Goal: Task Accomplishment & Management: Manage account settings

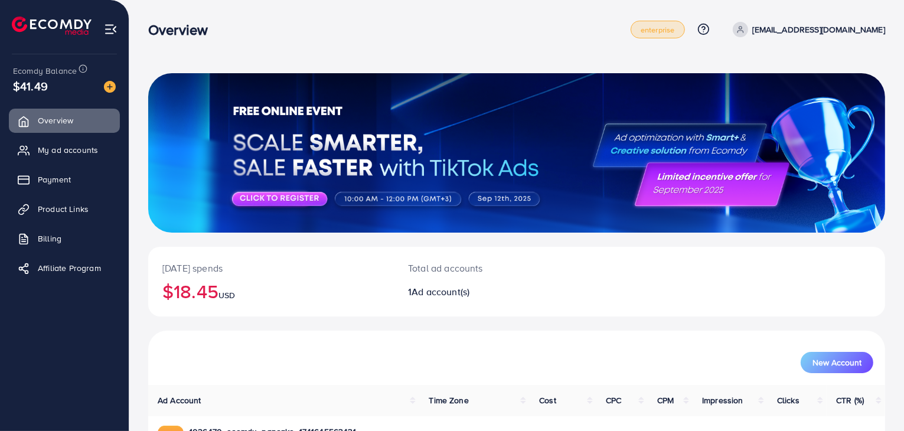
click at [675, 28] on span "enterprise" at bounding box center [658, 30] width 34 height 8
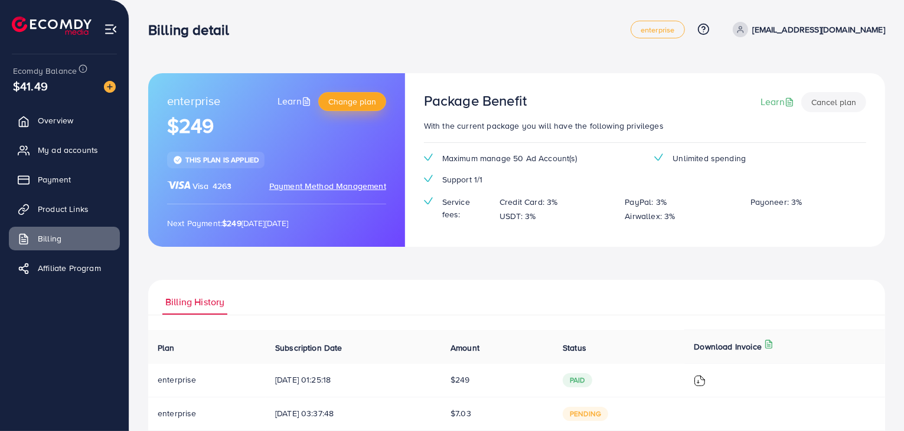
click at [324, 109] on button "Change plan" at bounding box center [352, 101] width 68 height 19
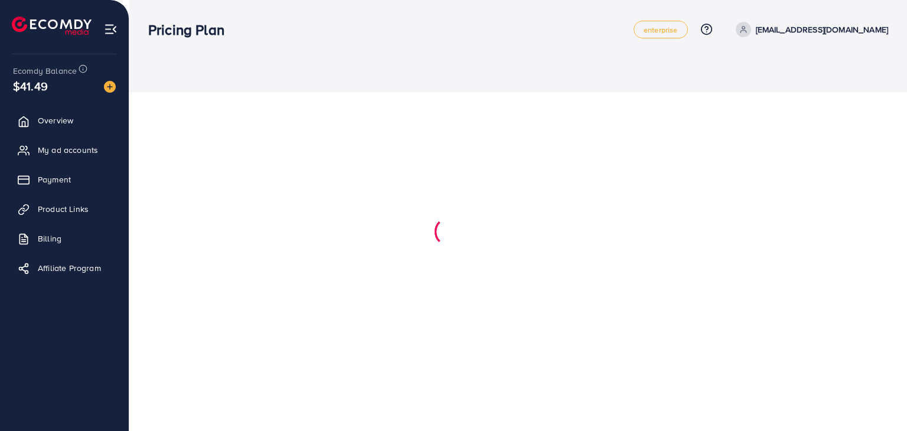
click at [295, 102] on div at bounding box center [453, 215] width 907 height 431
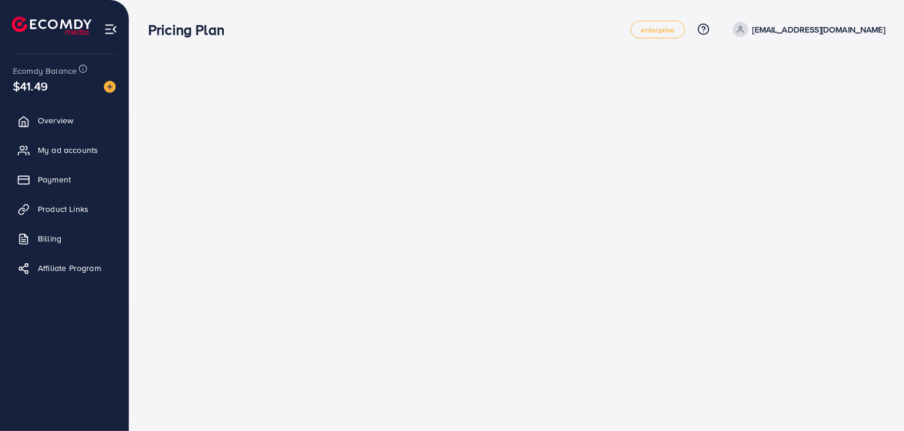
click at [113, 31] on img at bounding box center [111, 29] width 14 height 14
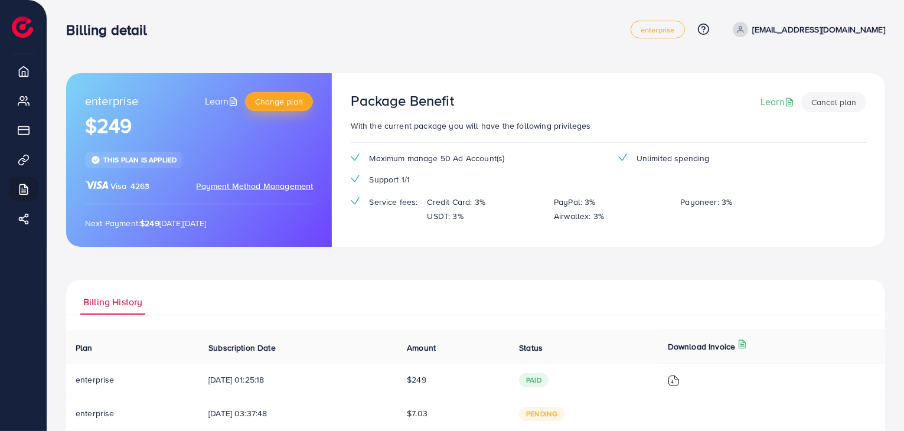
click at [279, 108] on button "Change plan" at bounding box center [279, 101] width 68 height 19
click at [220, 96] on link "Learn" at bounding box center [223, 102] width 36 height 14
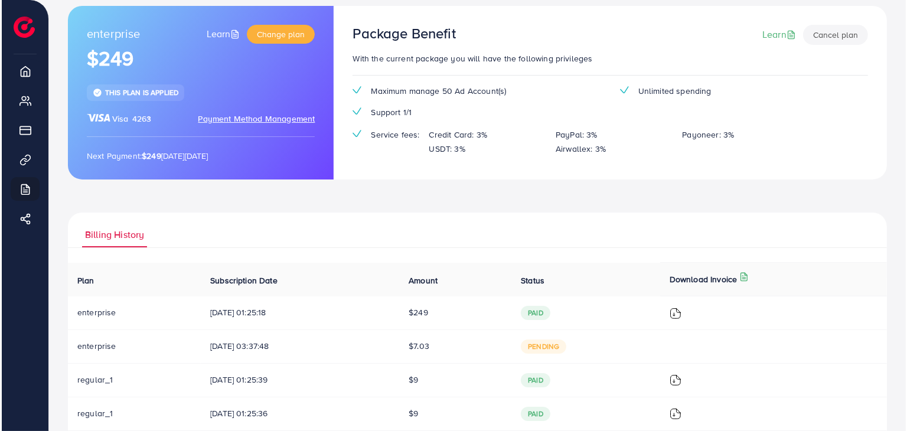
scroll to position [196, 0]
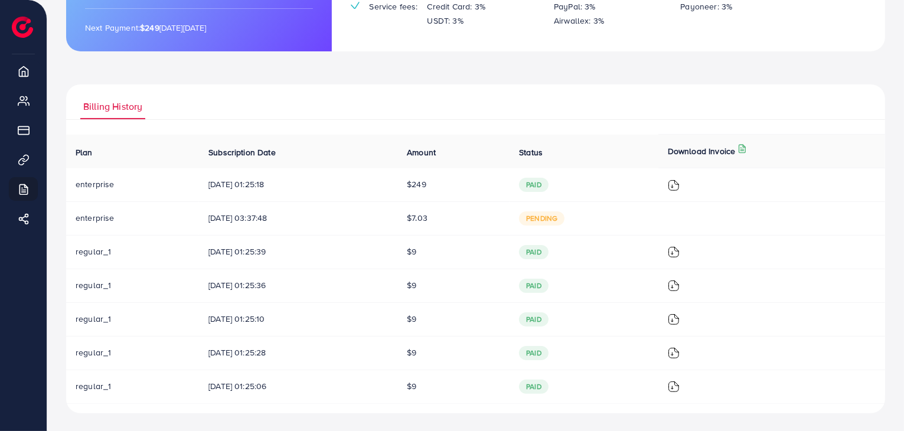
click at [680, 187] on img at bounding box center [674, 186] width 12 height 12
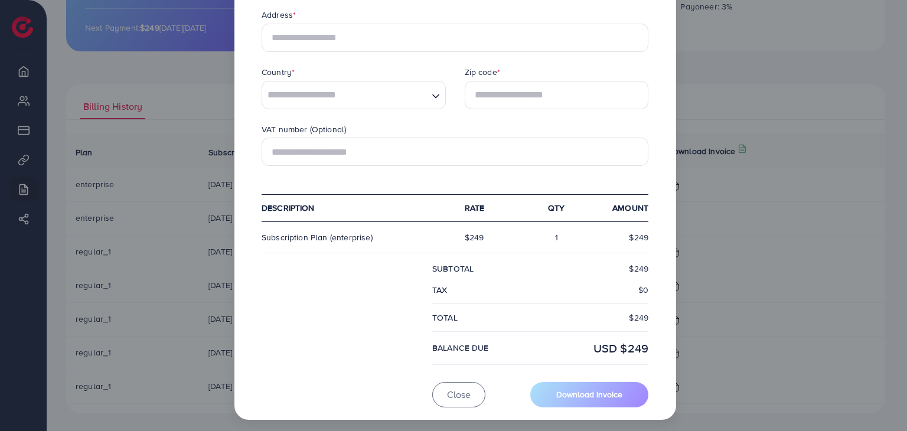
scroll to position [314, 0]
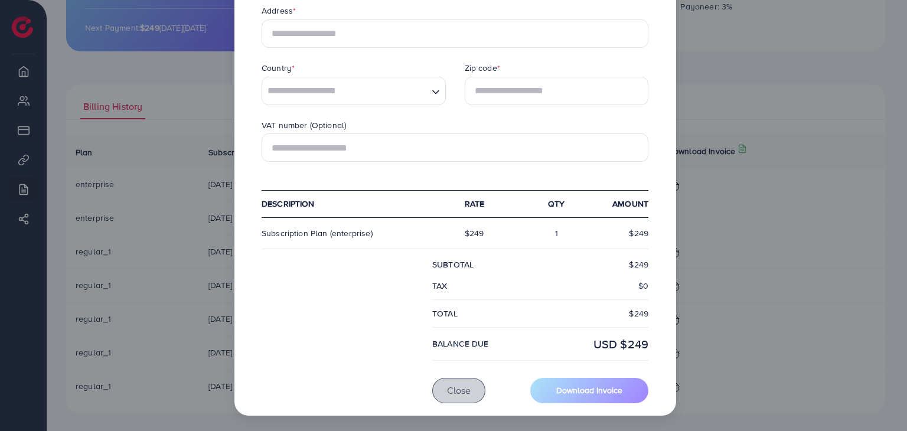
click at [448, 387] on span "Close" at bounding box center [459, 390] width 24 height 13
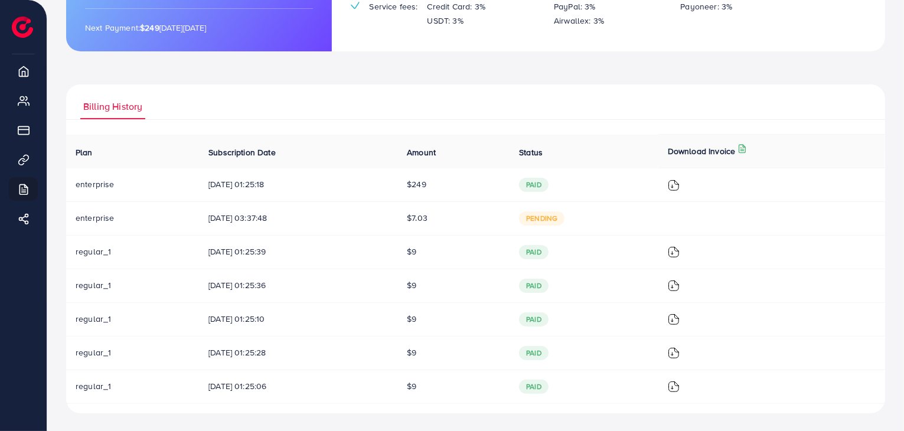
click at [542, 183] on span "paid" at bounding box center [534, 185] width 30 height 14
click at [549, 184] on span "paid" at bounding box center [534, 185] width 30 height 14
click at [680, 184] on img at bounding box center [674, 186] width 12 height 12
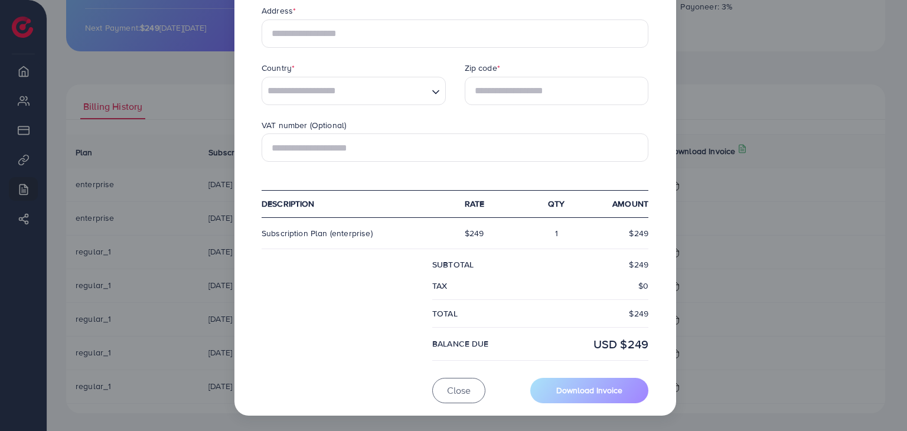
click at [623, 348] on div "USD $249" at bounding box center [599, 344] width 118 height 17
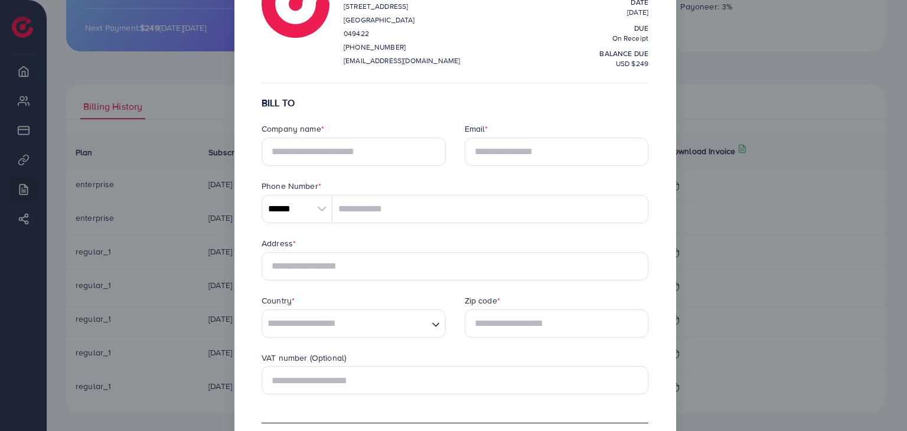
scroll to position [0, 0]
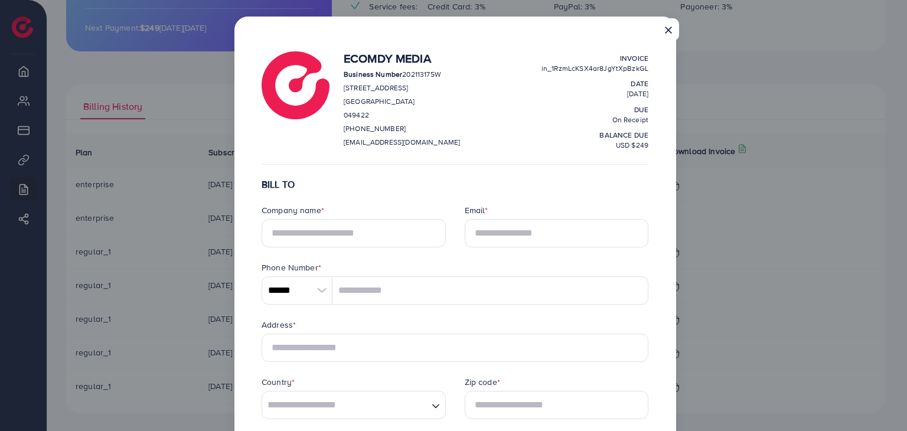
click at [670, 37] on button "×" at bounding box center [668, 29] width 21 height 22
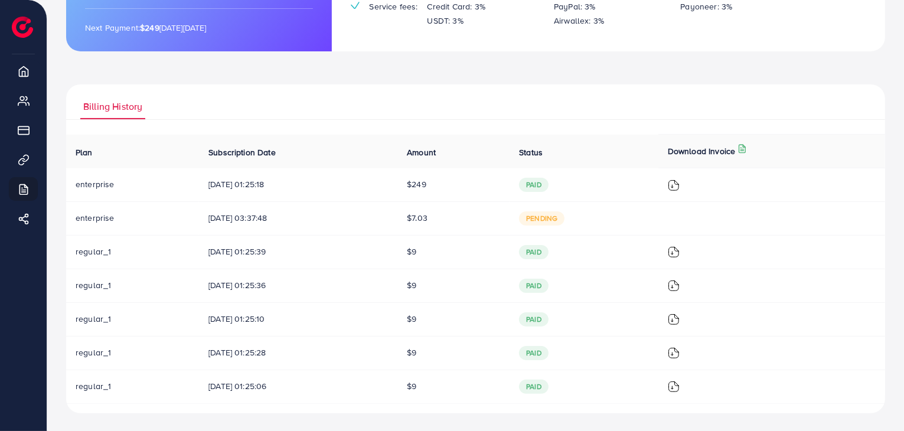
click at [545, 180] on span "paid" at bounding box center [534, 185] width 30 height 14
click at [734, 146] on p "Download Invoice" at bounding box center [702, 151] width 68 height 14
click at [736, 155] on p "Download Invoice" at bounding box center [702, 151] width 68 height 14
click at [744, 151] on line at bounding box center [742, 151] width 3 height 0
click at [800, 178] on link "View detail" at bounding box center [801, 176] width 41 height 11
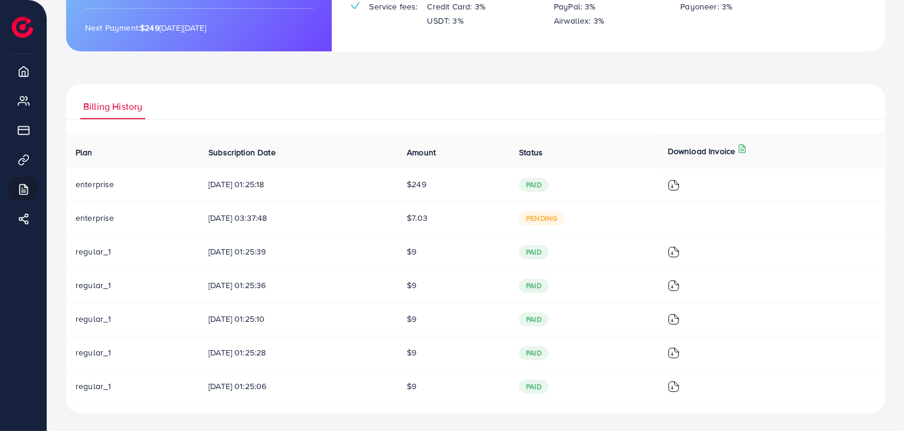
click at [565, 176] on td "paid" at bounding box center [584, 185] width 149 height 34
click at [549, 178] on span "paid" at bounding box center [534, 185] width 30 height 14
click at [549, 182] on span "paid" at bounding box center [534, 185] width 30 height 14
click at [549, 183] on span "paid" at bounding box center [534, 185] width 30 height 14
click at [680, 189] on img at bounding box center [674, 186] width 12 height 12
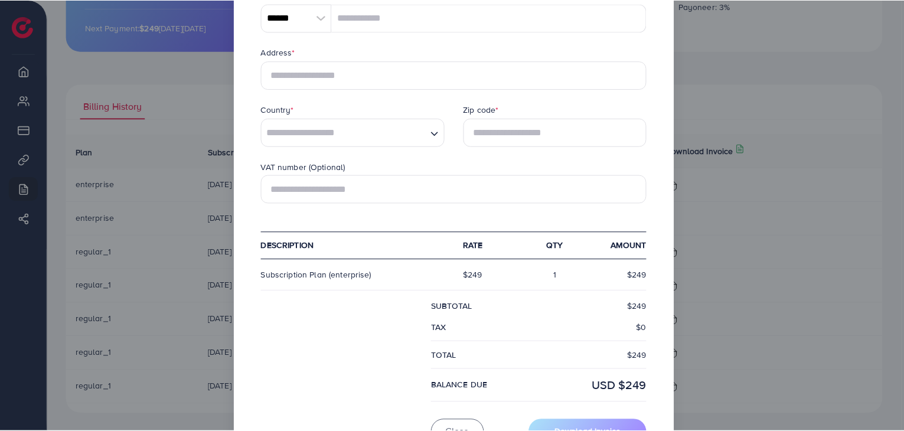
scroll to position [314, 0]
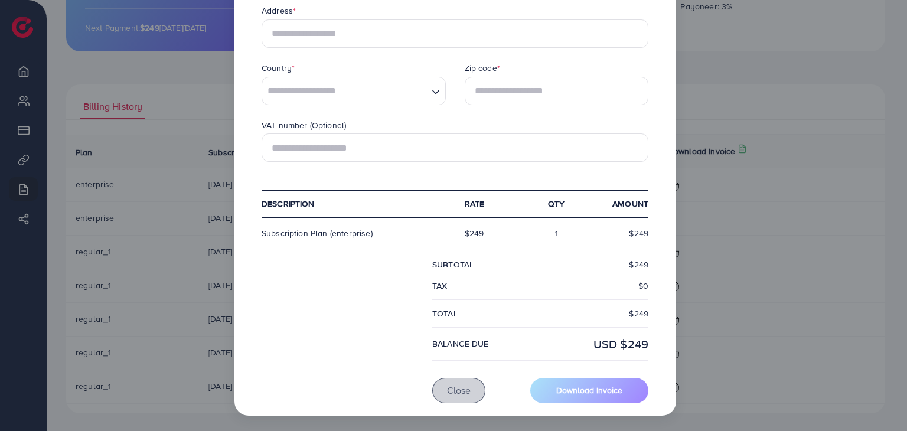
click at [464, 390] on span "Close" at bounding box center [459, 390] width 24 height 13
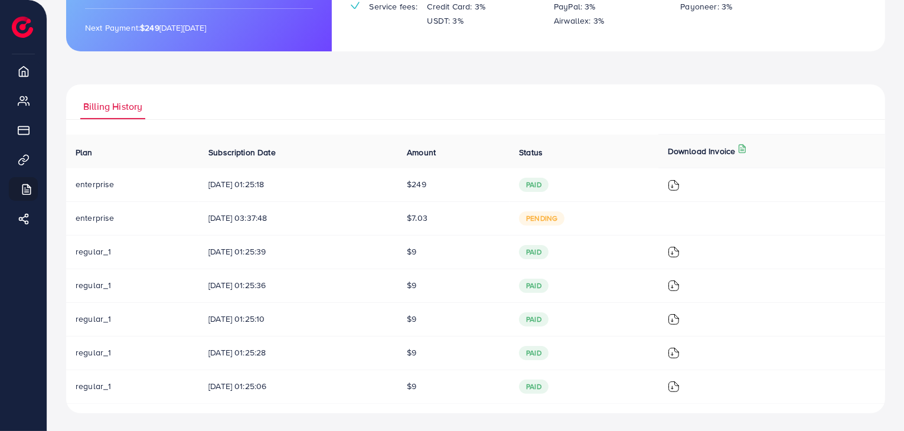
click at [23, 142] on link "Payment" at bounding box center [23, 130] width 29 height 24
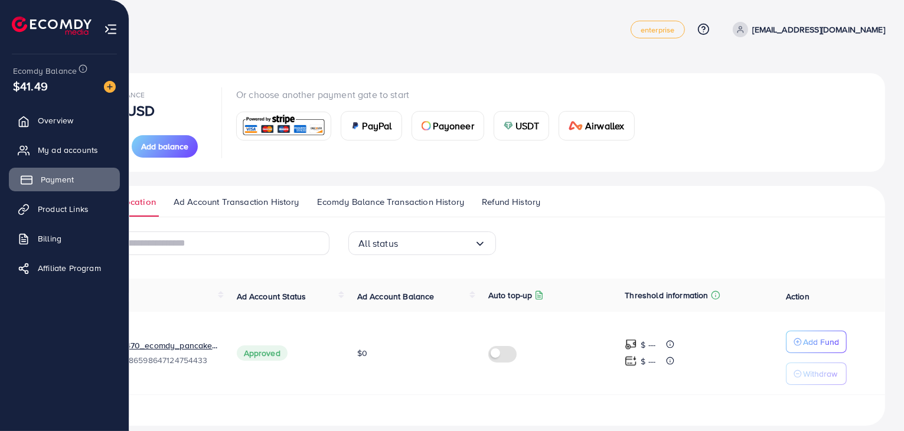
click at [78, 183] on link "Payment" at bounding box center [64, 180] width 111 height 24
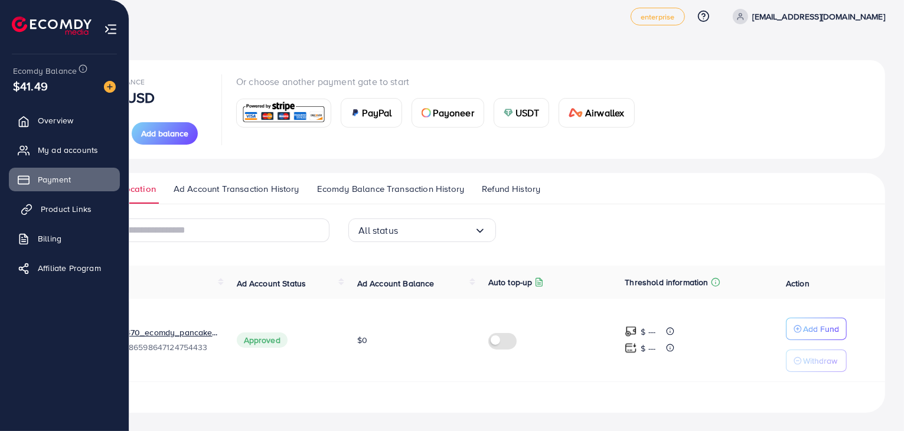
click at [69, 206] on span "Product Links" at bounding box center [66, 209] width 51 height 12
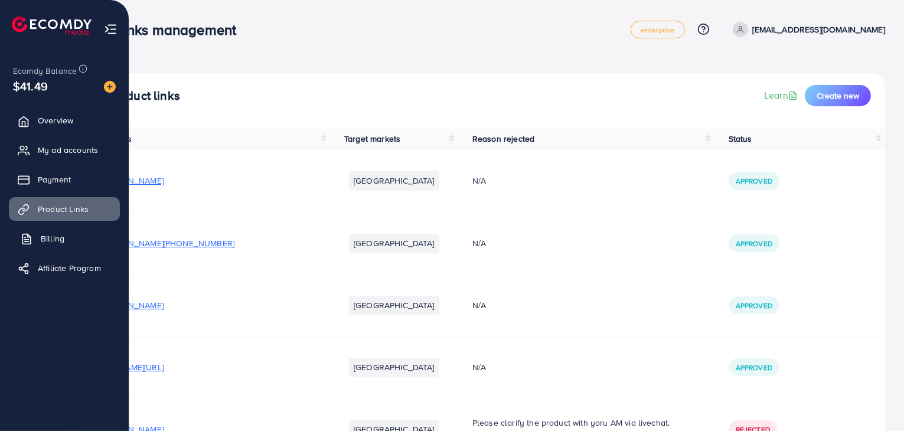
click at [63, 239] on link "Billing" at bounding box center [64, 239] width 111 height 24
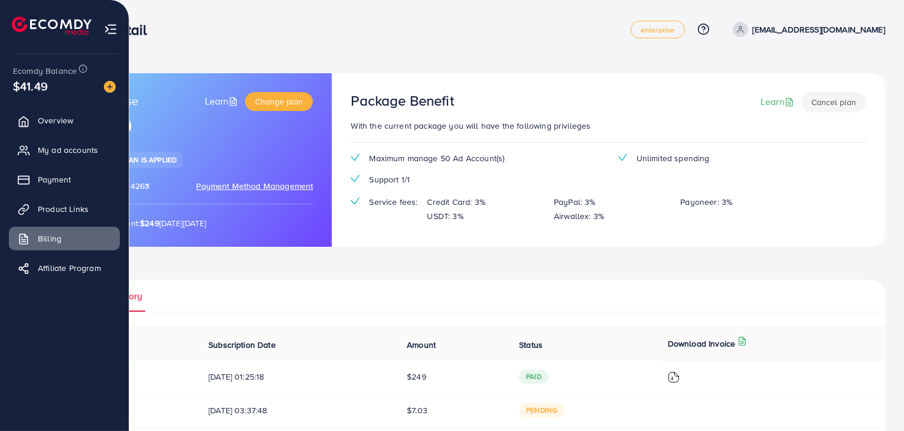
click at [112, 26] on img at bounding box center [111, 29] width 14 height 14
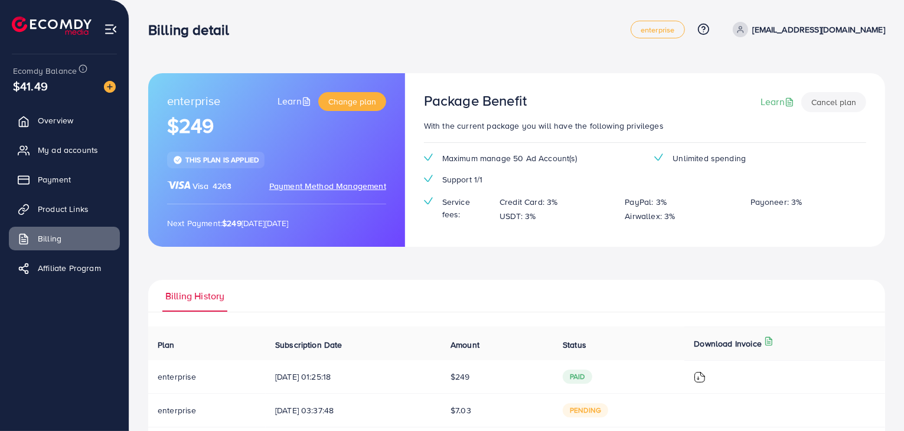
click at [114, 32] on img at bounding box center [111, 29] width 14 height 14
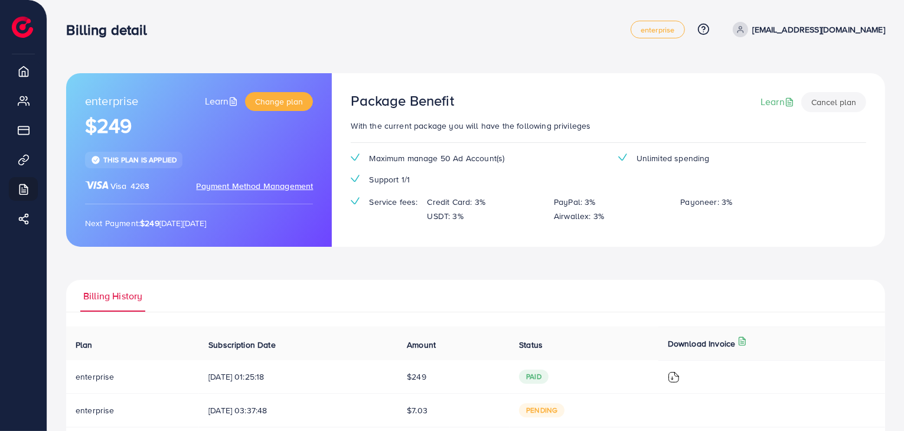
click at [268, 190] on span "Payment Method Management" at bounding box center [254, 186] width 117 height 12
click at [110, 187] on span "Visa" at bounding box center [118, 186] width 17 height 12
click at [120, 161] on span "This plan is applied" at bounding box center [139, 160] width 73 height 10
click at [111, 154] on div "This plan is applied" at bounding box center [133, 160] width 97 height 16
click at [157, 226] on strong "$249" at bounding box center [149, 223] width 19 height 12
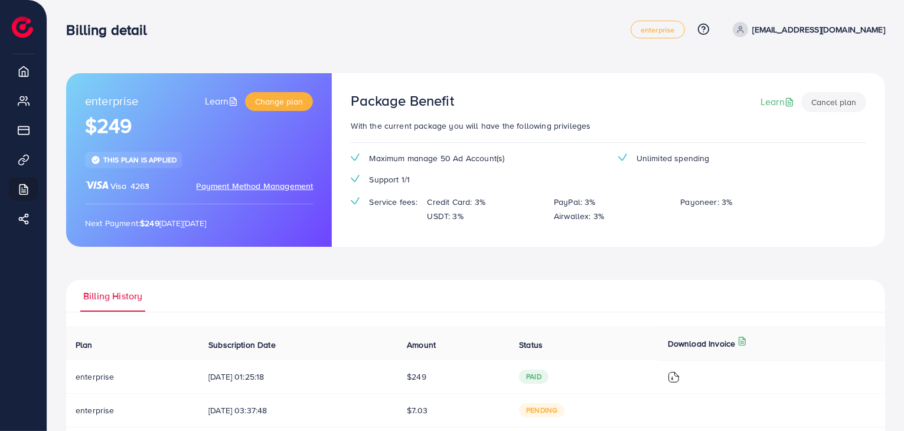
click at [210, 223] on p "Next Payment: $249 [DATE][DATE]" at bounding box center [199, 223] width 228 height 14
click at [275, 106] on span "Change plan" at bounding box center [279, 102] width 48 height 12
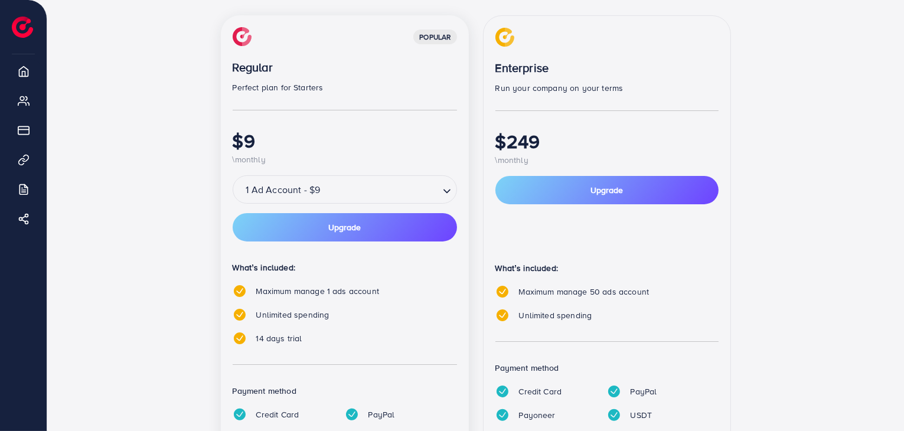
scroll to position [242, 0]
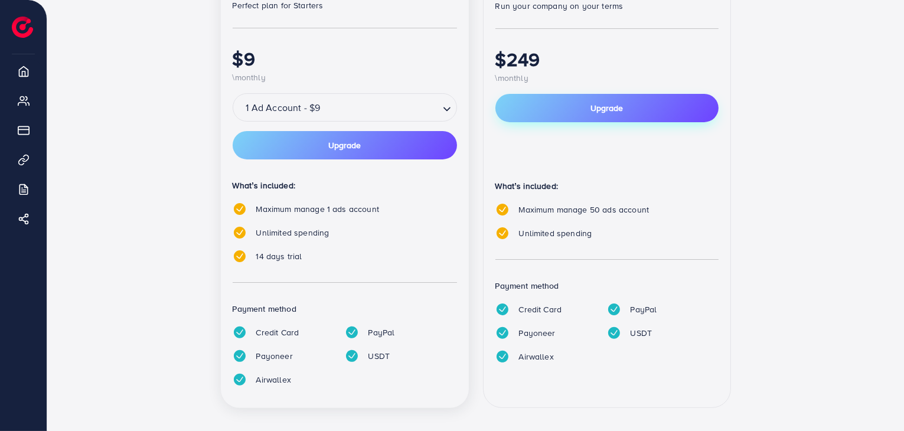
click at [561, 99] on button "Upgrade" at bounding box center [607, 108] width 223 height 28
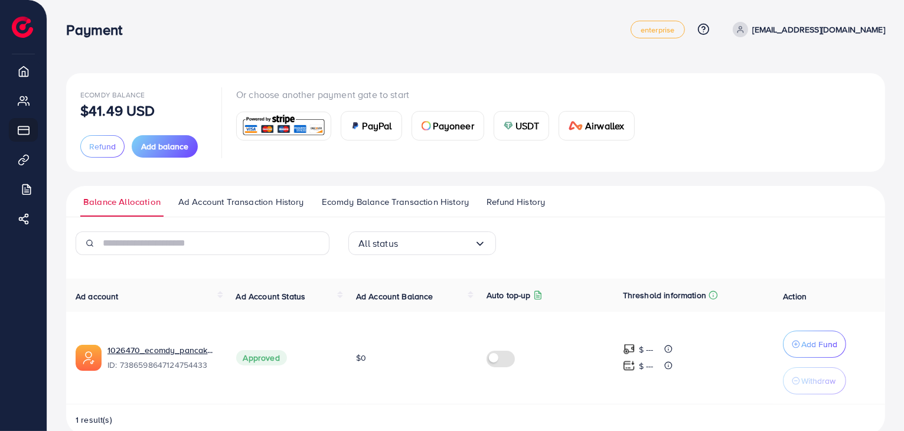
click at [17, 112] on link "My ad accounts" at bounding box center [23, 101] width 29 height 24
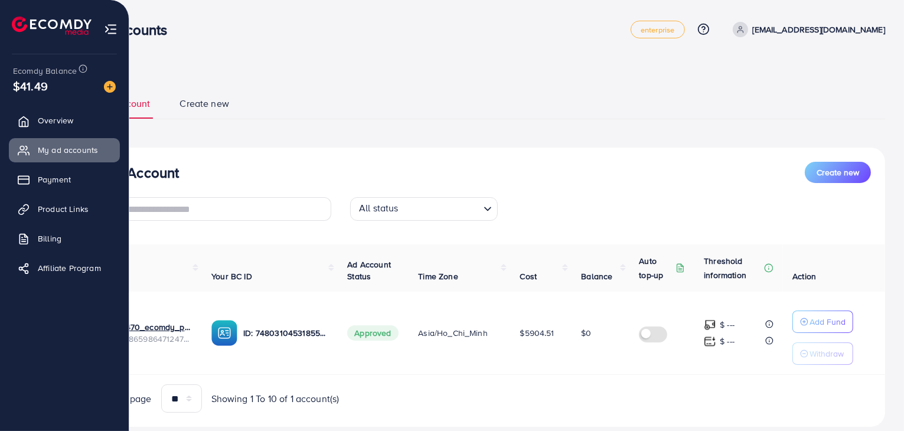
click at [195, 159] on div "List Ad Account Create new All status Loading... Ad Account Your BC ID Ad Accou…" at bounding box center [475, 287] width 819 height 279
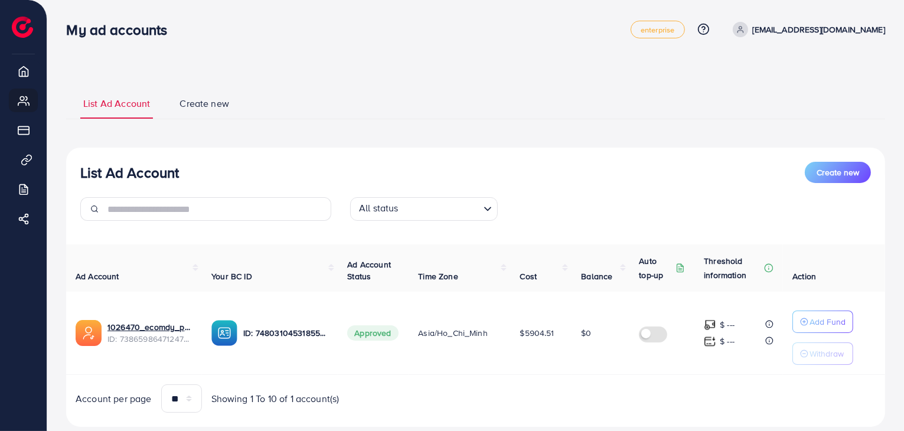
click at [18, 83] on link "Overview" at bounding box center [23, 71] width 29 height 24
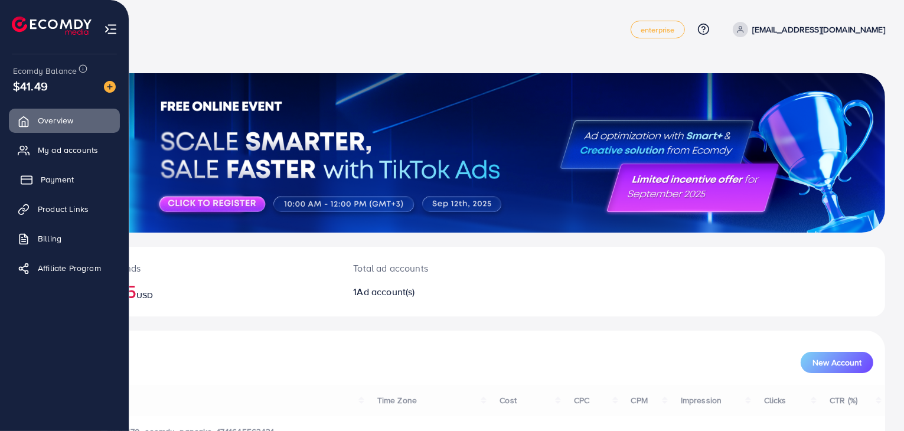
click at [41, 183] on span "Payment" at bounding box center [57, 180] width 33 height 12
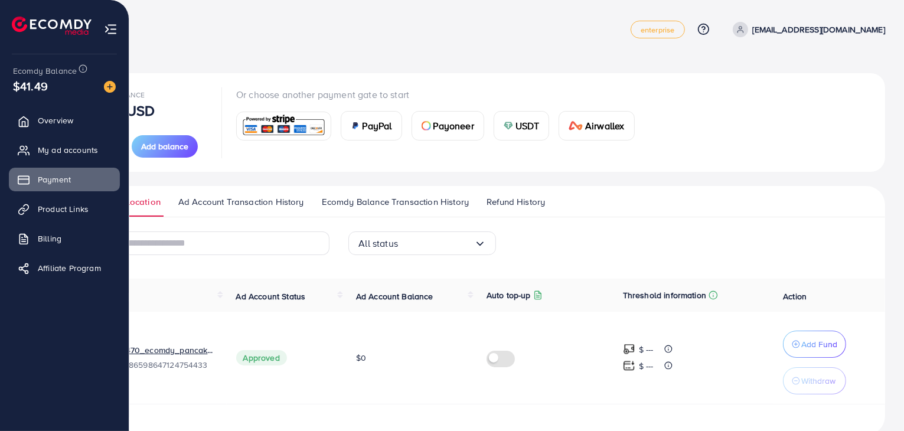
click at [247, 120] on img at bounding box center [283, 125] width 87 height 25
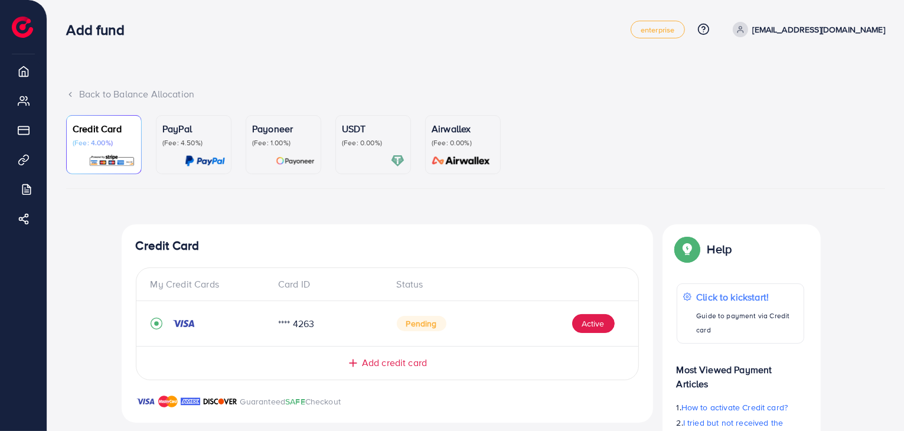
click at [19, 142] on link "Payment" at bounding box center [23, 130] width 29 height 24
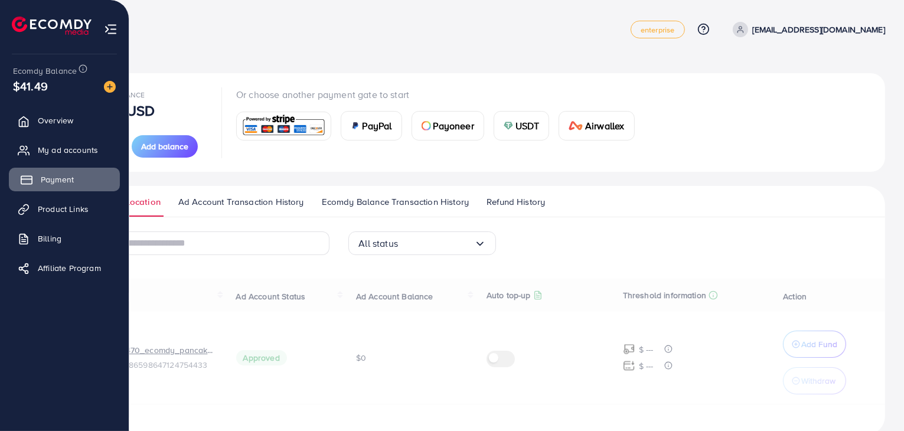
click at [23, 184] on icon at bounding box center [27, 180] width 12 height 12
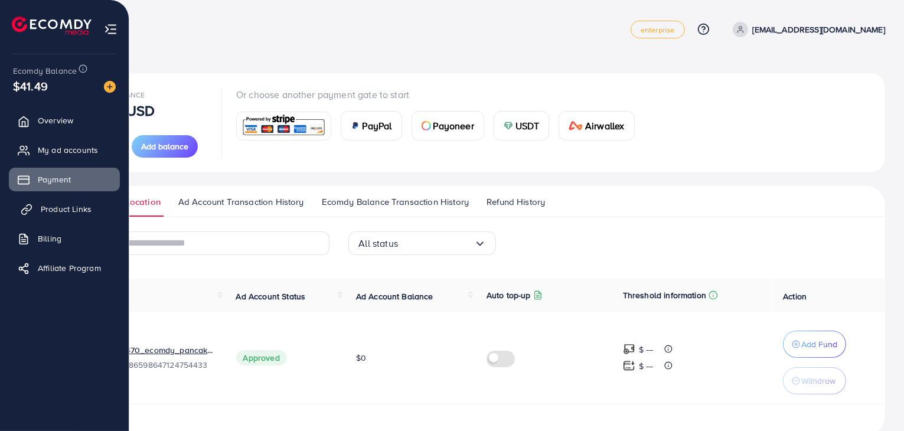
click at [57, 215] on span "Product Links" at bounding box center [66, 209] width 51 height 12
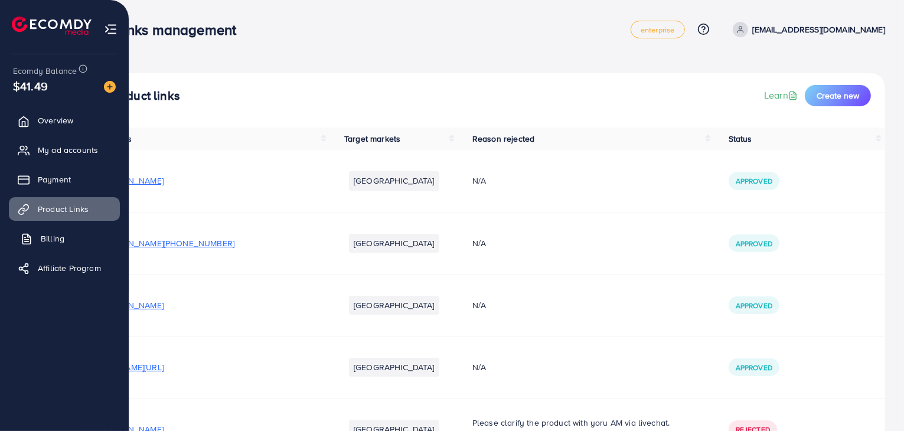
click at [37, 249] on link "Billing" at bounding box center [64, 239] width 111 height 24
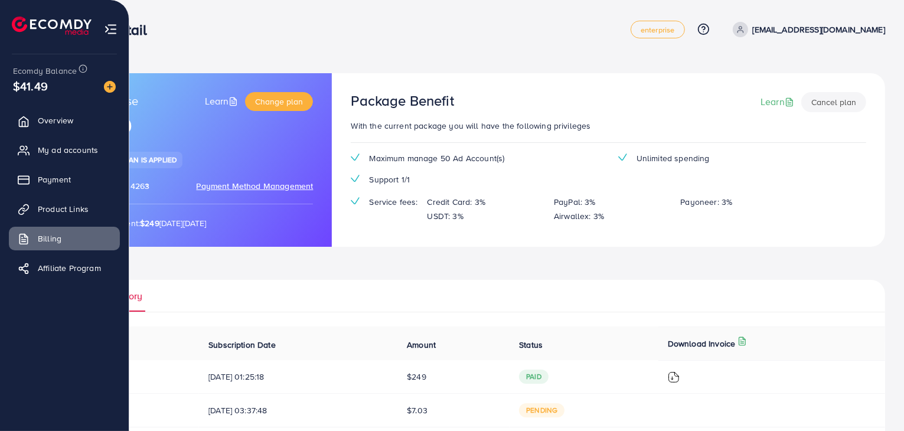
click at [376, 280] on ul "Billing History" at bounding box center [475, 296] width 819 height 32
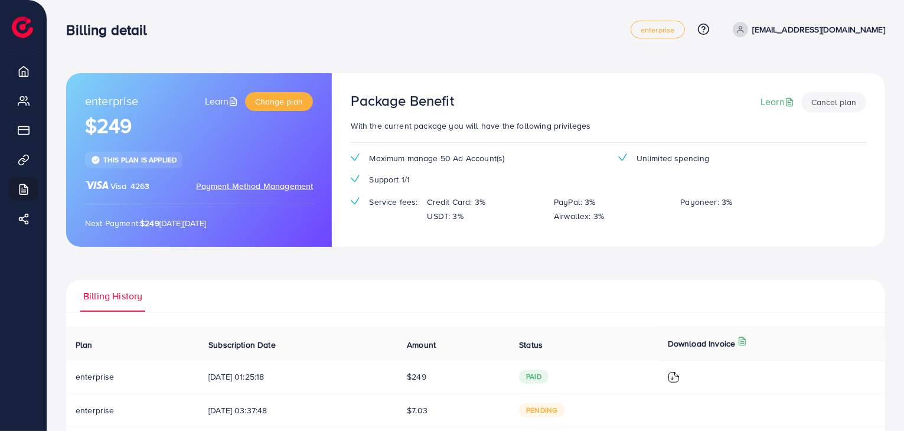
click at [220, 96] on link "Learn" at bounding box center [223, 102] width 36 height 14
click at [292, 154] on div "enterprise Learn Change plan $249 This plan is applied Visa 4263 Payment Method…" at bounding box center [199, 160] width 266 height 174
click at [226, 106] on link "Learn" at bounding box center [223, 102] width 36 height 14
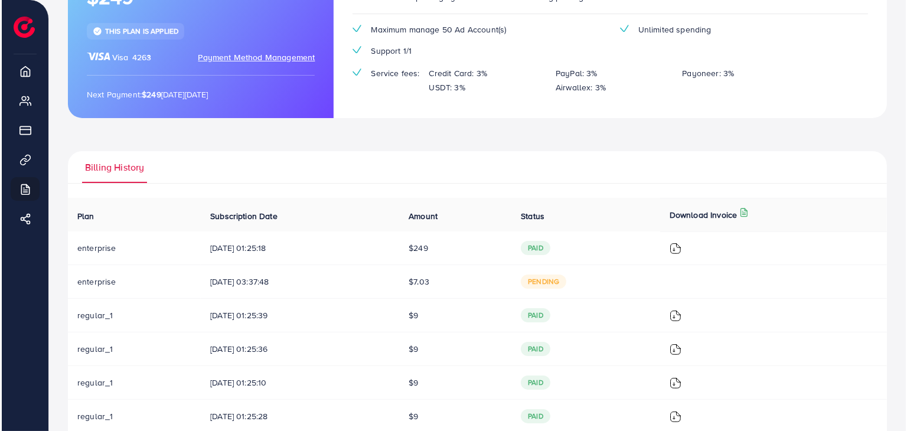
scroll to position [132, 0]
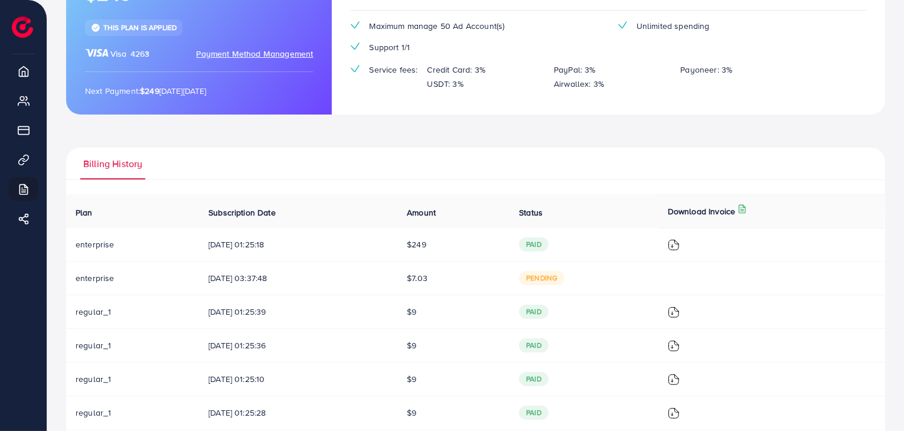
click at [679, 248] on img at bounding box center [674, 245] width 12 height 12
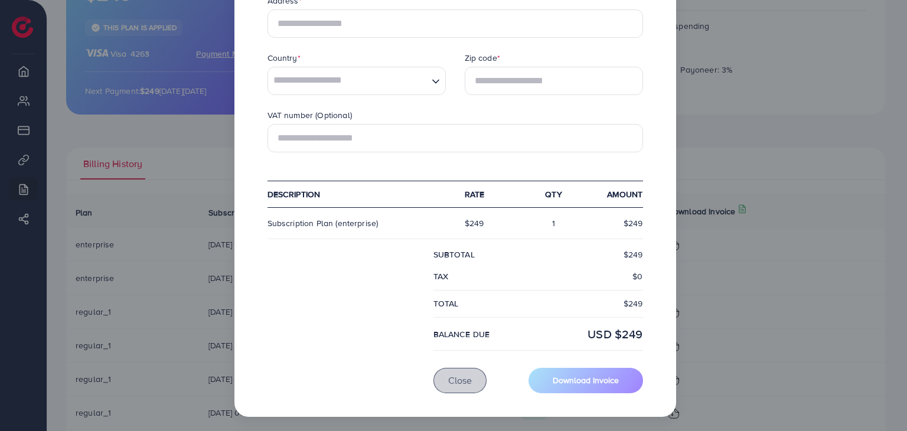
click at [455, 384] on span "Close" at bounding box center [460, 380] width 24 height 13
